Goal: Task Accomplishment & Management: Use online tool/utility

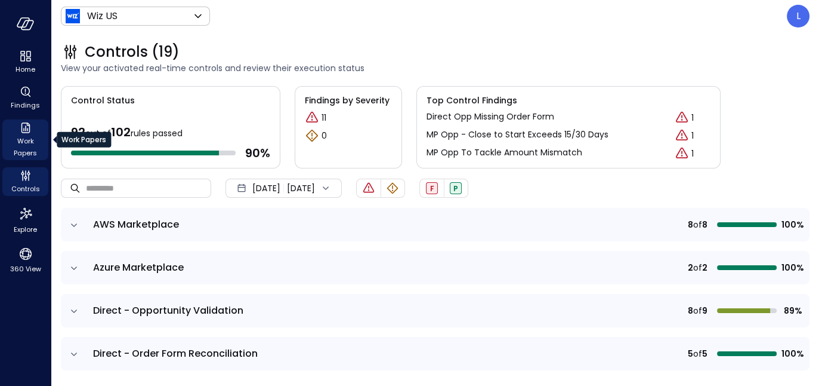
click at [22, 153] on span "Work Papers" at bounding box center [25, 147] width 36 height 24
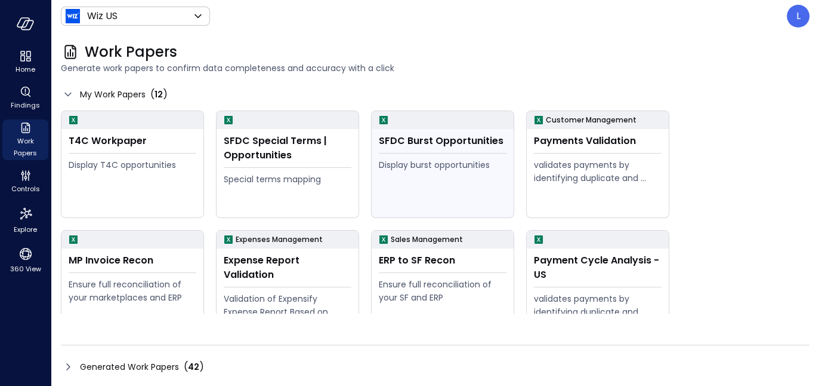
click at [431, 149] on div "SFDC Burst Opportunities Display burst opportunities" at bounding box center [443, 173] width 142 height 88
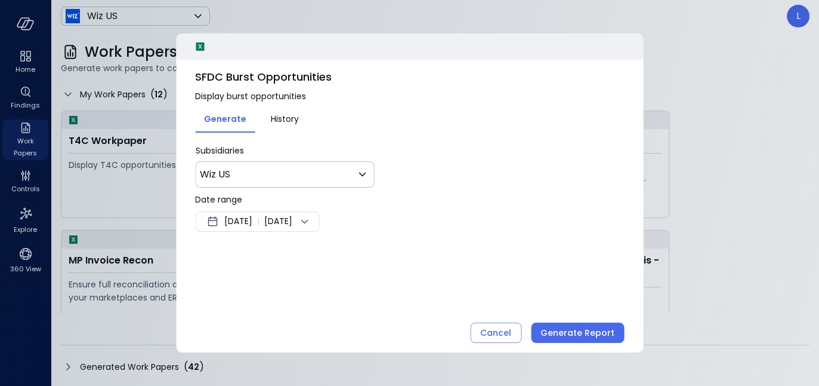
click at [312, 217] on icon at bounding box center [304, 221] width 14 height 14
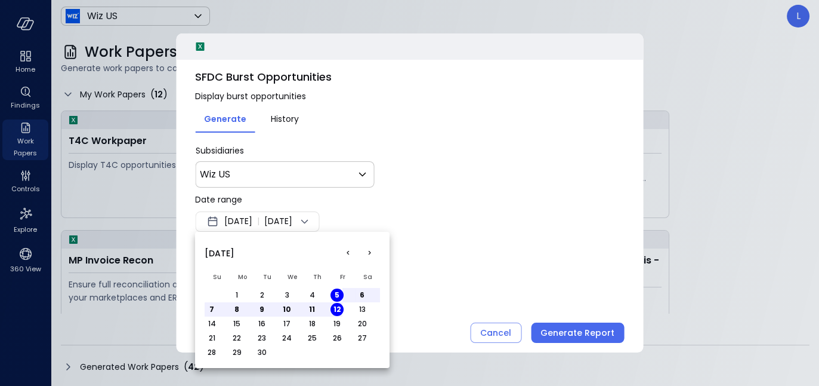
click at [237, 295] on button "1" at bounding box center [236, 294] width 13 height 13
click at [577, 334] on div at bounding box center [409, 193] width 819 height 386
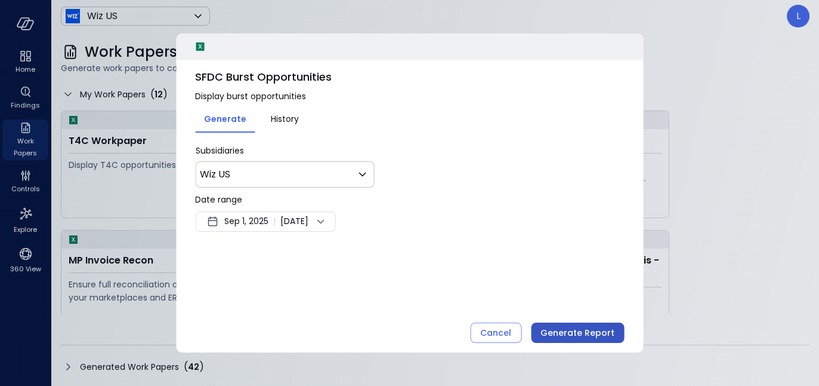
click at [574, 332] on div "Generate Report" at bounding box center [578, 332] width 74 height 15
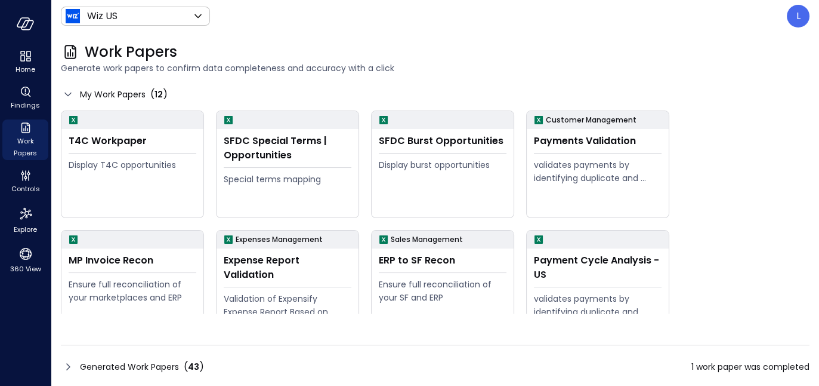
click at [69, 366] on icon at bounding box center [68, 366] width 4 height 7
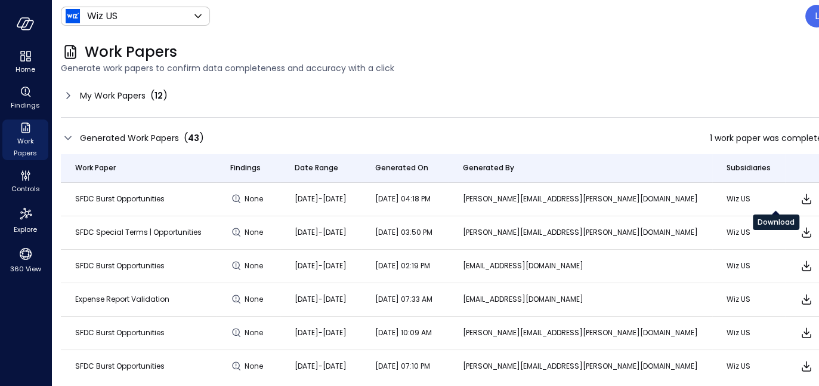
click at [800, 198] on icon "Download" at bounding box center [807, 199] width 14 height 14
